Goal: Task Accomplishment & Management: Manage account settings

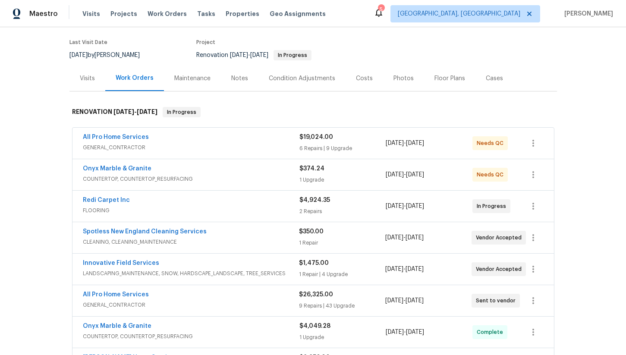
scroll to position [77, 0]
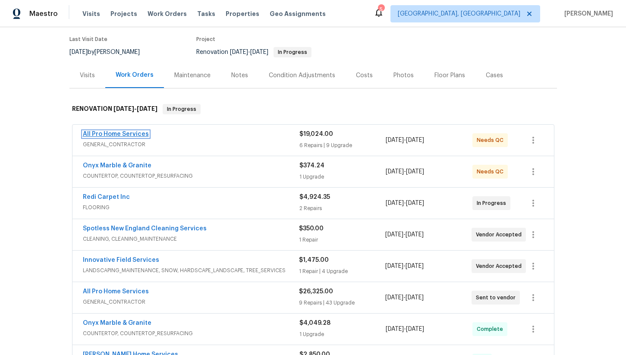
click at [126, 131] on link "All Pro Home Services" at bounding box center [116, 134] width 66 height 6
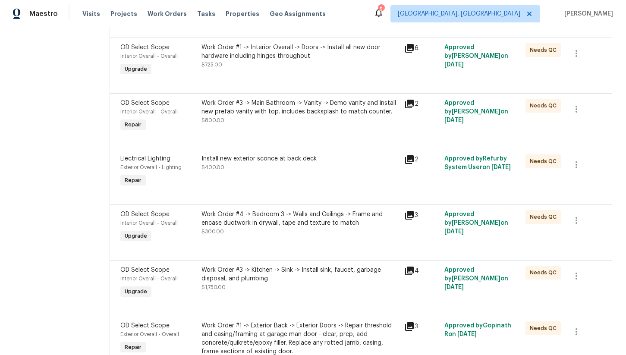
scroll to position [682, 0]
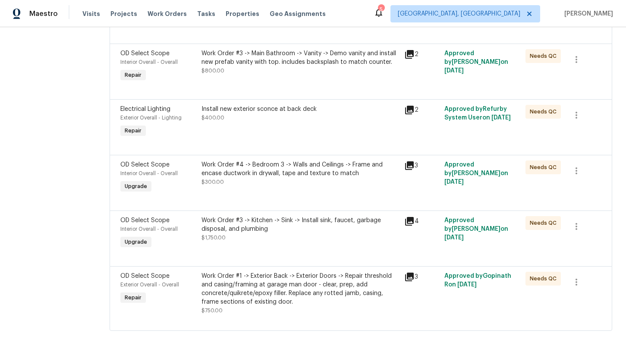
click at [276, 284] on div "Work Order #1 -> Exterior Back -> Exterior Doors -> Repair threshold and casing…" at bounding box center [299, 289] width 197 height 35
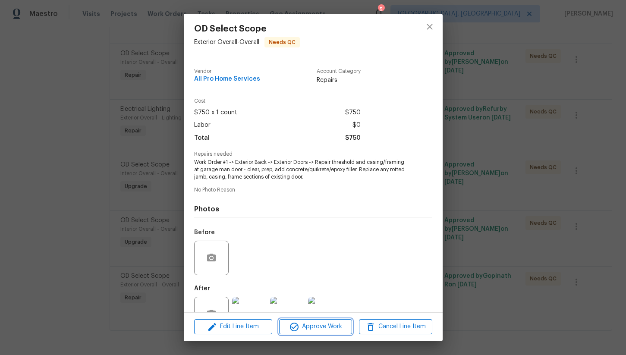
click at [322, 333] on button "Approve Work" at bounding box center [315, 326] width 73 height 15
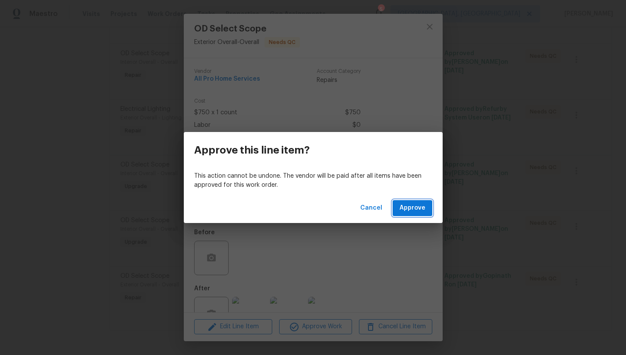
click at [423, 205] on span "Approve" at bounding box center [413, 208] width 26 height 11
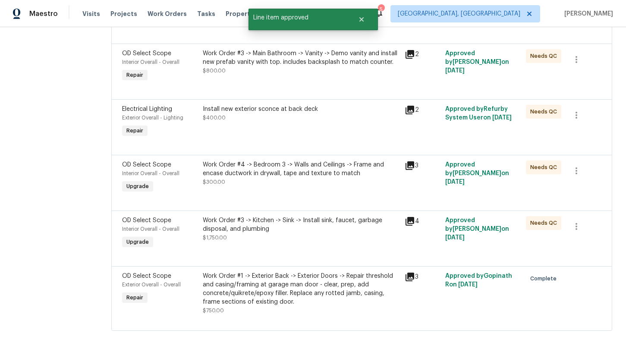
click at [264, 221] on div "Work Order #3 -> Kitchen -> Sink -> Install sink, faucet, garbage disposal, and…" at bounding box center [301, 224] width 197 height 17
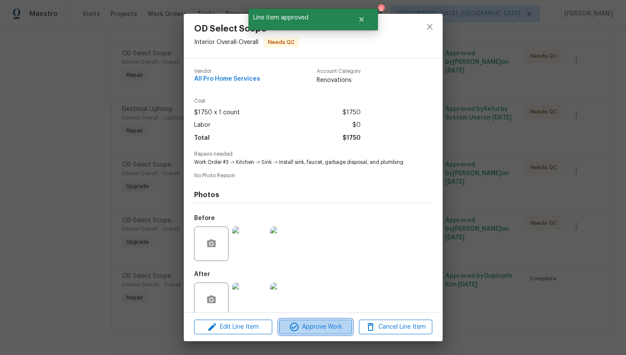
click at [324, 328] on span "Approve Work" at bounding box center [316, 327] width 68 height 11
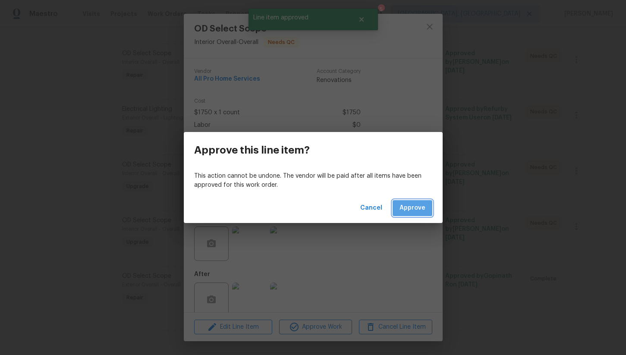
click at [405, 201] on button "Approve" at bounding box center [413, 208] width 40 height 16
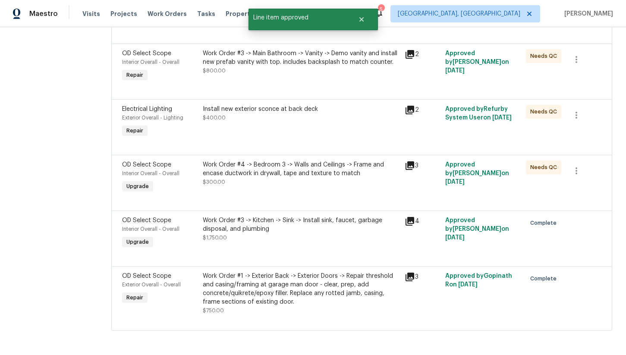
click at [272, 176] on div "Work Order #4 -> Bedroom 3 -> Walls and Ceilings -> Frame and encase ductwork i…" at bounding box center [301, 169] width 197 height 17
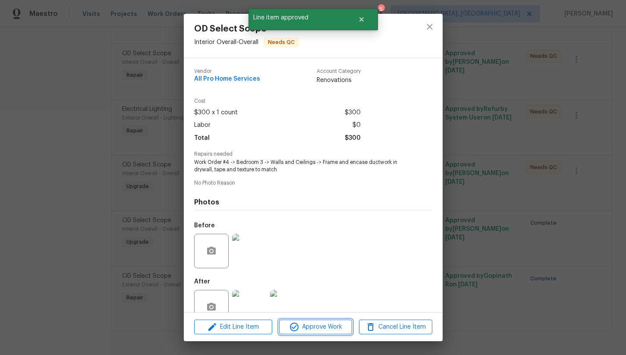
click at [322, 322] on span "Approve Work" at bounding box center [316, 327] width 68 height 11
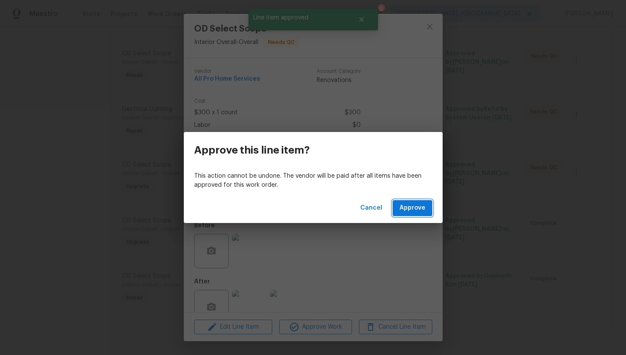
click at [403, 205] on span "Approve" at bounding box center [413, 208] width 26 height 11
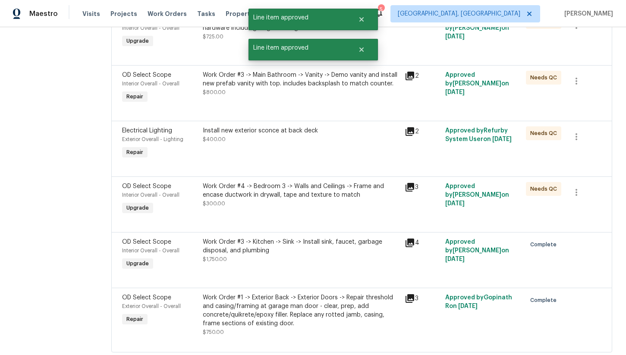
scroll to position [656, 0]
click at [285, 138] on div "Install new exterior sconce at back deck $400.00" at bounding box center [301, 135] width 197 height 17
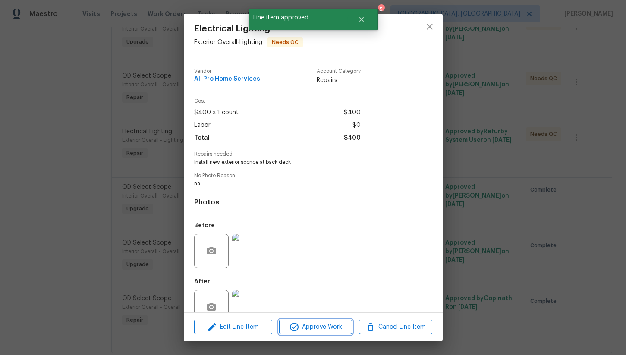
click at [325, 325] on span "Approve Work" at bounding box center [316, 327] width 68 height 11
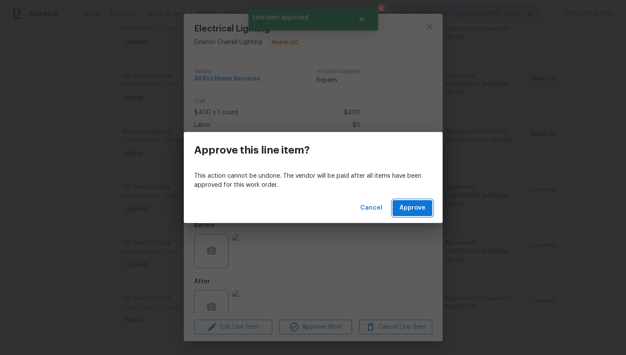
click at [412, 211] on span "Approve" at bounding box center [413, 208] width 26 height 11
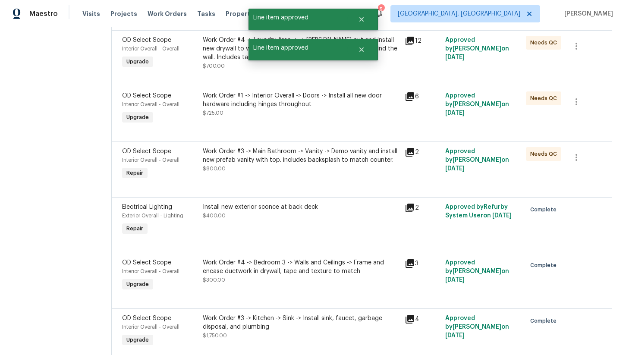
scroll to position [578, 0]
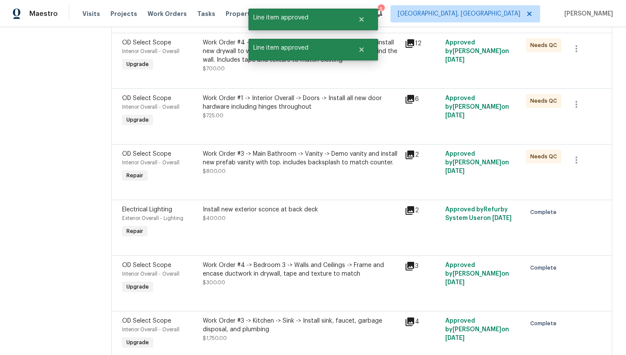
click at [299, 156] on div "Work Order #3 -> Main Bathroom -> Vanity -> Demo vanity and install new prefab …" at bounding box center [301, 158] width 197 height 17
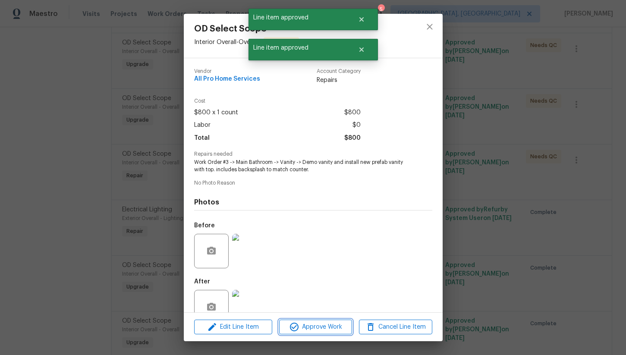
click at [318, 332] on span "Approve Work" at bounding box center [316, 327] width 68 height 11
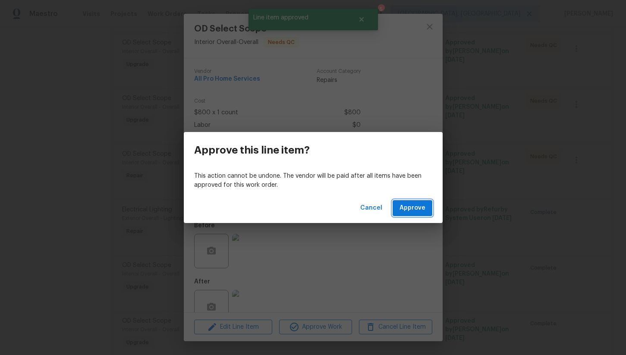
click at [407, 213] on button "Approve" at bounding box center [413, 208] width 40 height 16
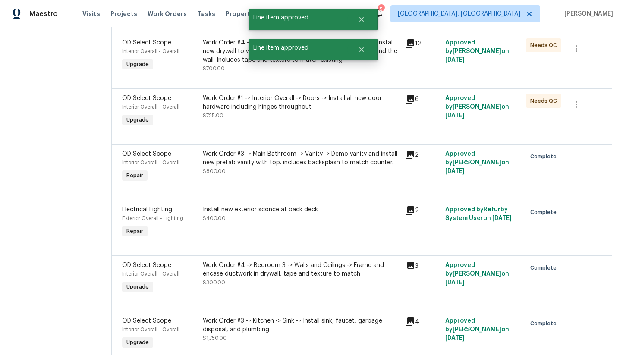
click at [296, 162] on div "Work Order #3 -> Main Bathroom -> Vanity -> Demo vanity and install new prefab …" at bounding box center [301, 158] width 197 height 17
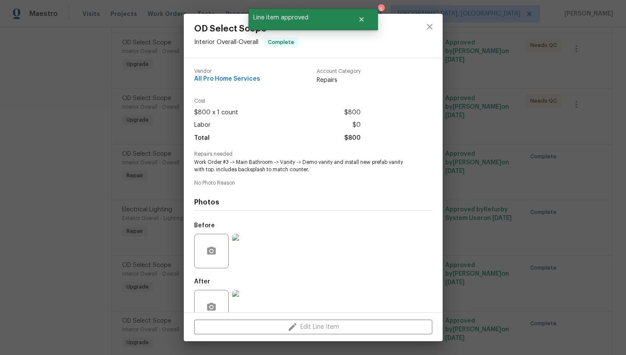
click at [505, 179] on div "OD Select Scope Interior Overall - Overall Complete Vendor All Pro Home Service…" at bounding box center [313, 177] width 626 height 355
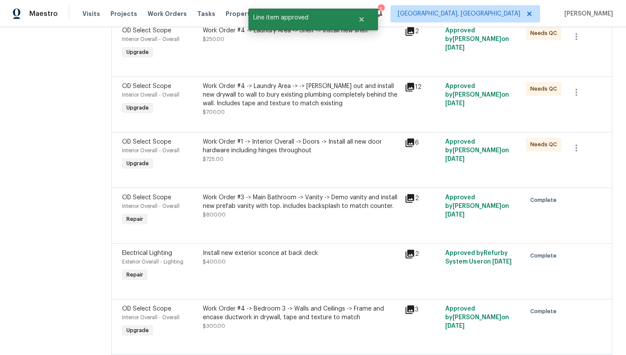
scroll to position [524, 0]
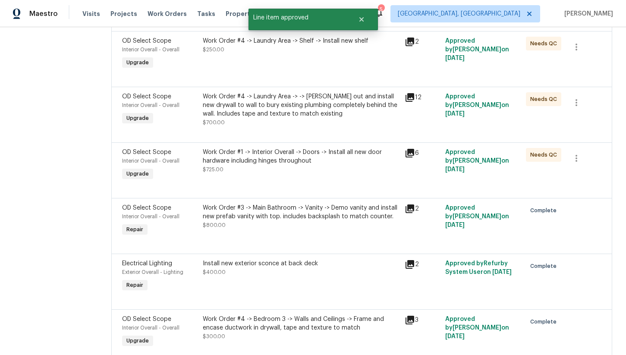
click at [291, 161] on div "Work Order #1 -> Interior Overall -> Doors -> Install all new door hardware inc…" at bounding box center [301, 156] width 197 height 17
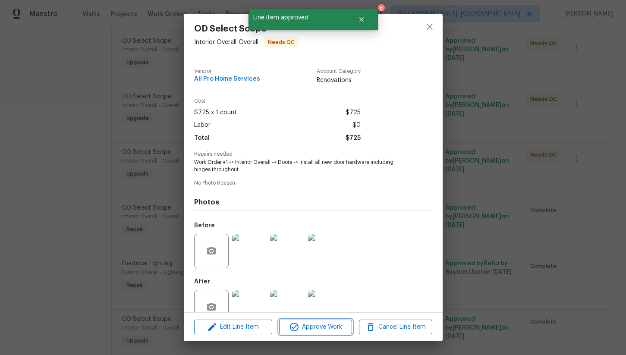
click at [316, 330] on span "Approve Work" at bounding box center [316, 327] width 68 height 11
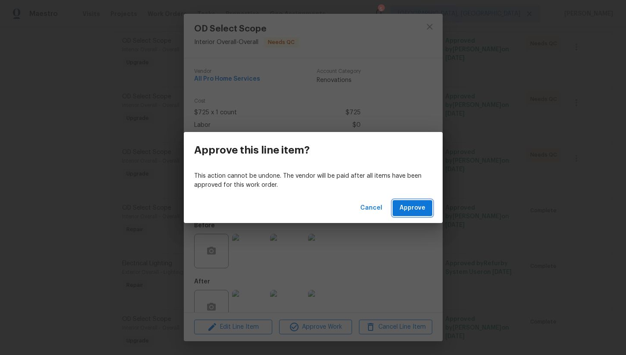
click at [409, 208] on span "Approve" at bounding box center [413, 208] width 26 height 11
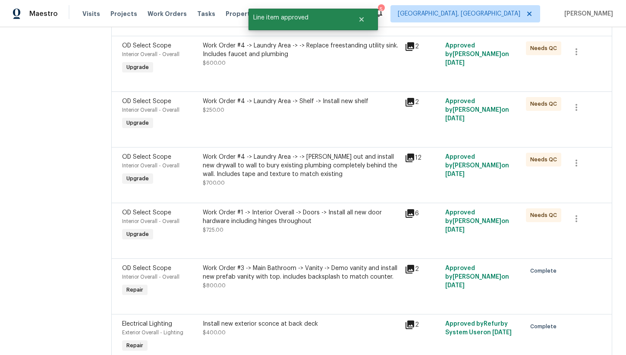
scroll to position [462, 0]
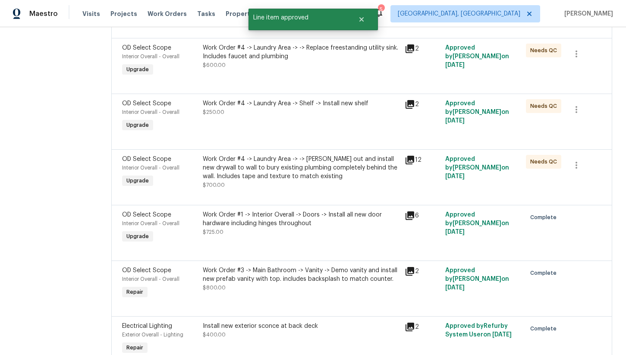
click at [320, 161] on div "Work Order #4 -> Laundry Area -> -> [PERSON_NAME] out and install new drywall t…" at bounding box center [301, 168] width 197 height 26
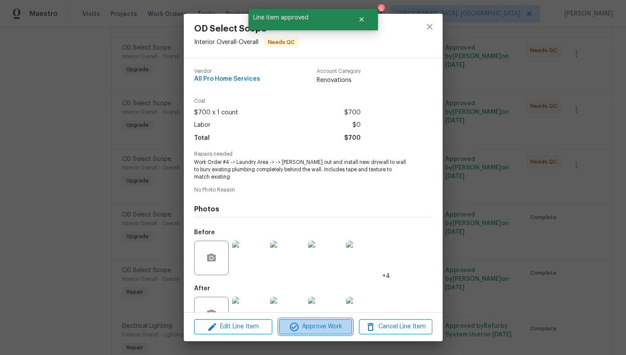
click at [309, 327] on span "Approve Work" at bounding box center [316, 326] width 68 height 11
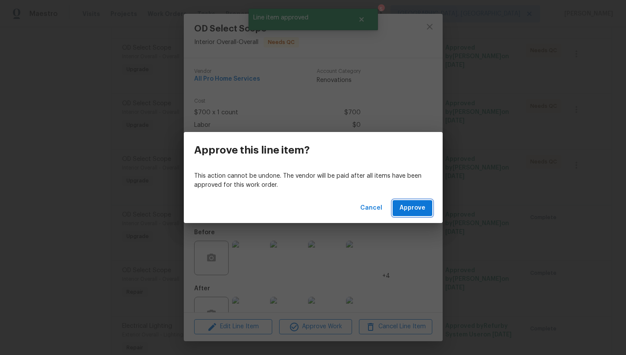
click at [415, 214] on button "Approve" at bounding box center [413, 208] width 40 height 16
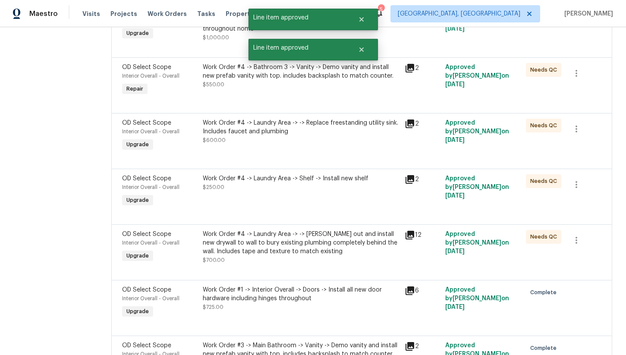
scroll to position [383, 0]
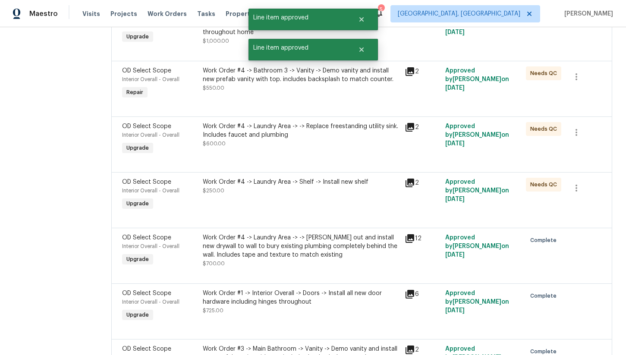
click at [293, 181] on div "Work Order #4 -> Laundry Area -> Shelf -> Install new shelf" at bounding box center [301, 182] width 197 height 9
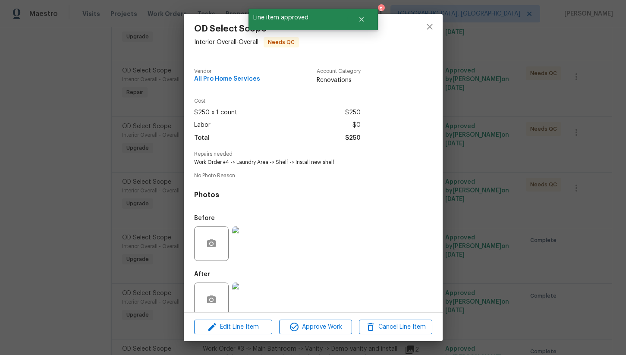
click at [299, 319] on div "Edit Line Item Approve Work Cancel Line Item" at bounding box center [313, 327] width 259 height 29
click at [300, 326] on span "Approve Work" at bounding box center [316, 327] width 68 height 11
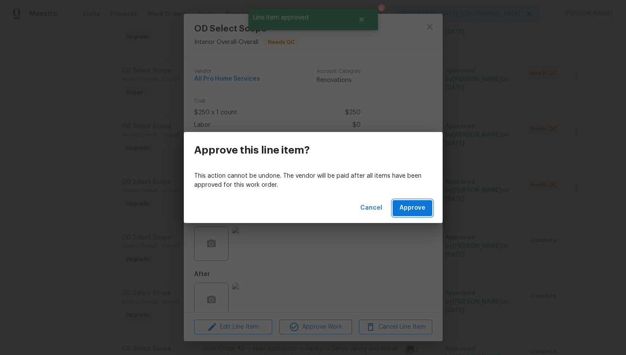
click at [401, 211] on span "Approve" at bounding box center [413, 208] width 26 height 11
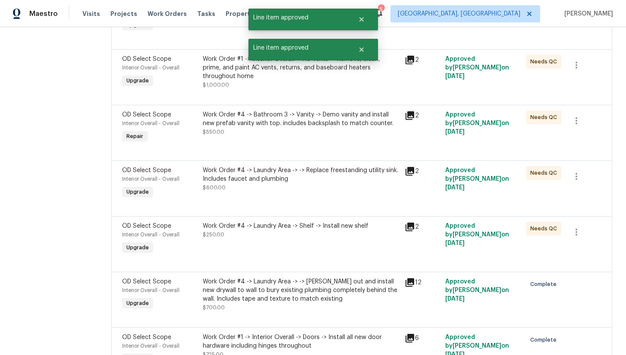
scroll to position [324, 0]
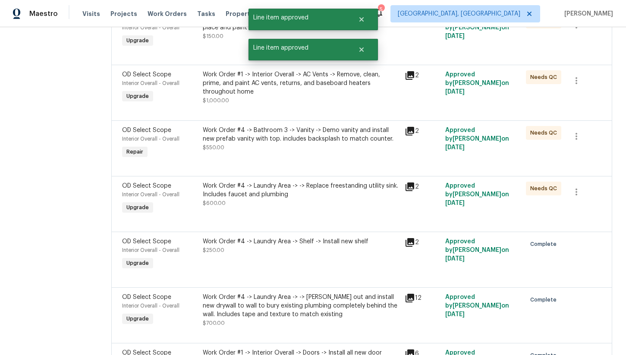
click at [294, 187] on div "Work Order #4 -> Laundry Area -> -> Replace freestanding utility sink. Includes…" at bounding box center [301, 190] width 197 height 17
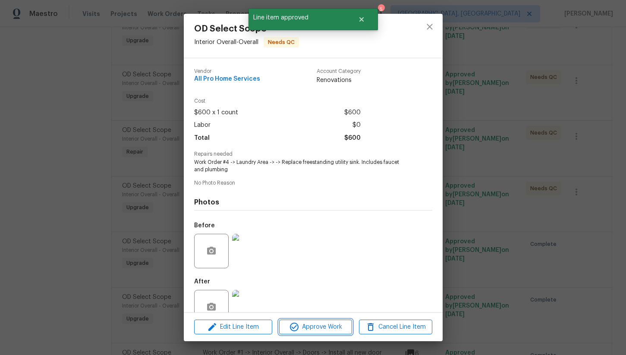
click at [313, 329] on span "Approve Work" at bounding box center [316, 327] width 68 height 11
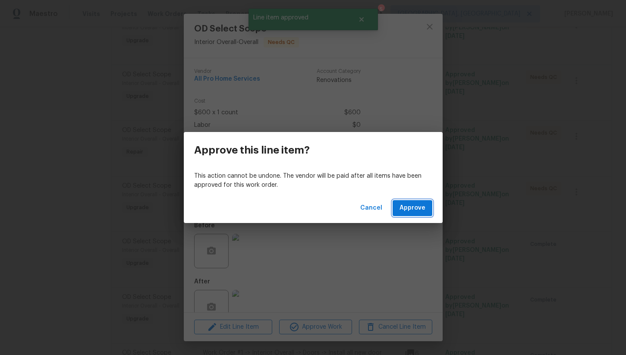
click at [401, 208] on span "Approve" at bounding box center [413, 208] width 26 height 11
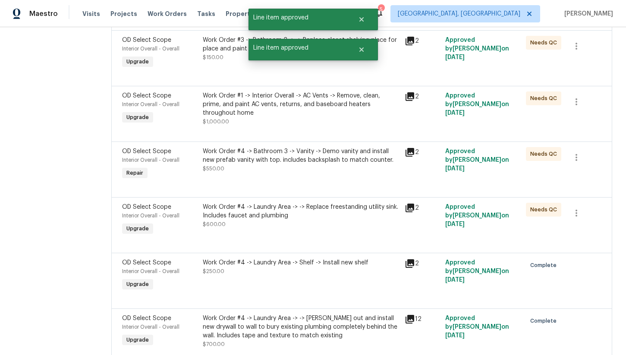
scroll to position [292, 0]
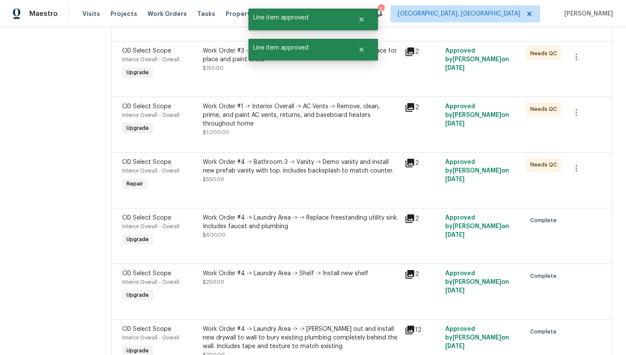
click at [282, 170] on div "Work Order #4 -> Bathroom 3 -> Vanity -> Demo vanity and install new prefab van…" at bounding box center [301, 166] width 197 height 17
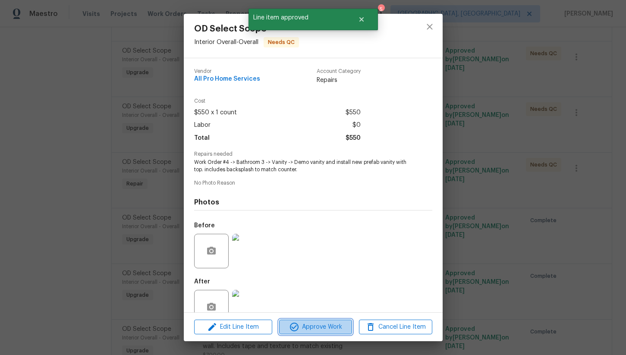
click at [296, 327] on icon "button" at bounding box center [294, 327] width 10 height 10
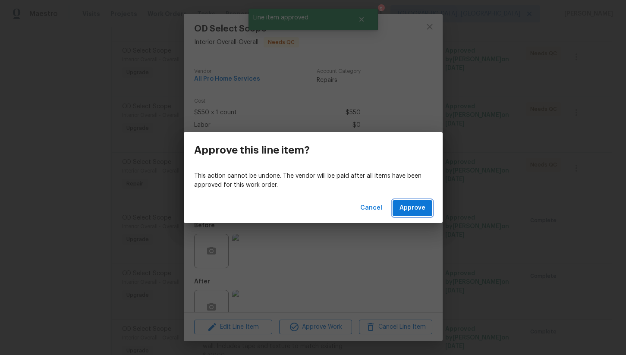
click at [412, 206] on span "Approve" at bounding box center [413, 208] width 26 height 11
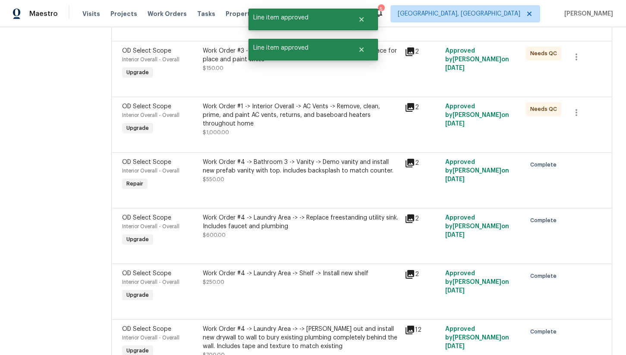
click at [293, 116] on div "Work Order #1 -> Interior Overall -> AC Vents -> Remove, clean, prime, and pain…" at bounding box center [301, 115] width 197 height 26
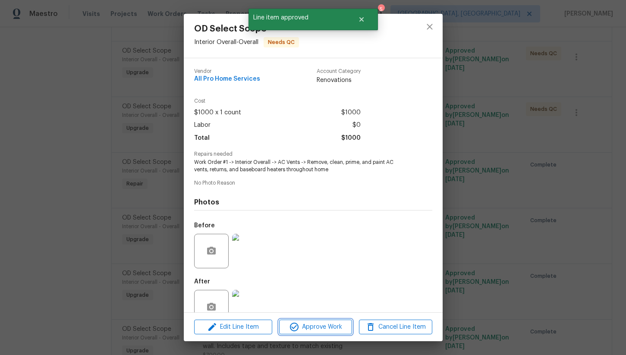
click at [296, 325] on icon "button" at bounding box center [294, 327] width 9 height 9
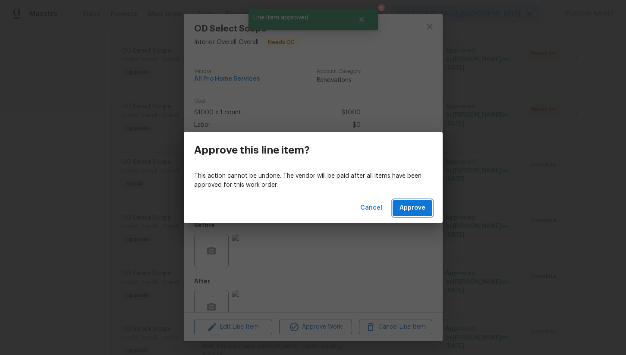
click at [403, 205] on span "Approve" at bounding box center [413, 208] width 26 height 11
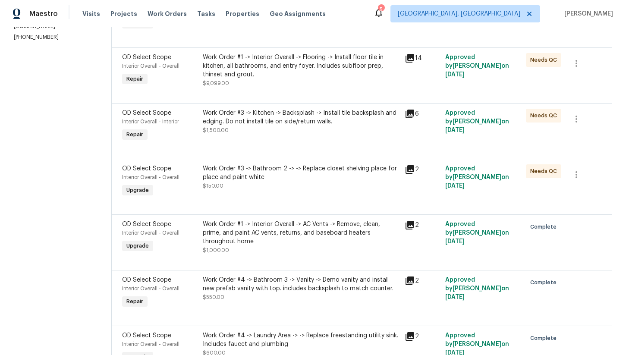
scroll to position [167, 0]
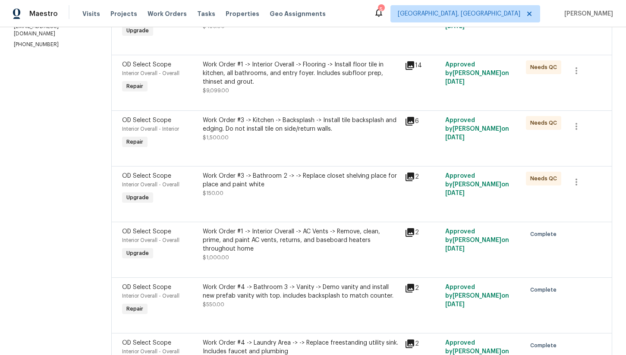
click at [293, 186] on div "Work Order #3 -> Bathroom 2 -> -> Replace closet shelving place for place and p…" at bounding box center [301, 180] width 197 height 17
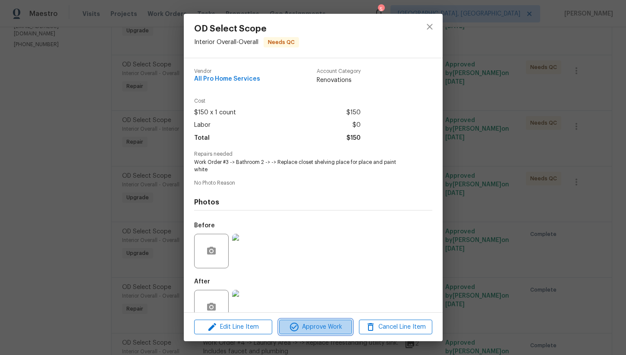
click at [321, 320] on button "Approve Work" at bounding box center [315, 327] width 73 height 15
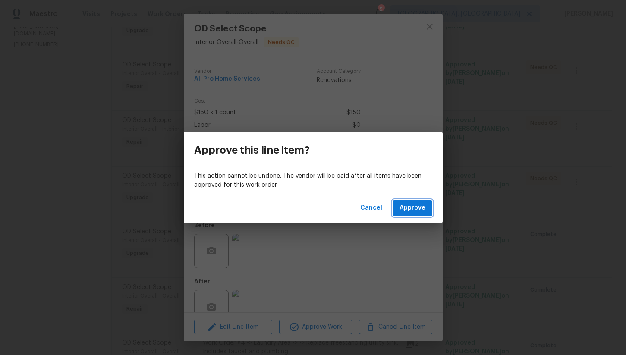
click at [408, 211] on span "Approve" at bounding box center [413, 208] width 26 height 11
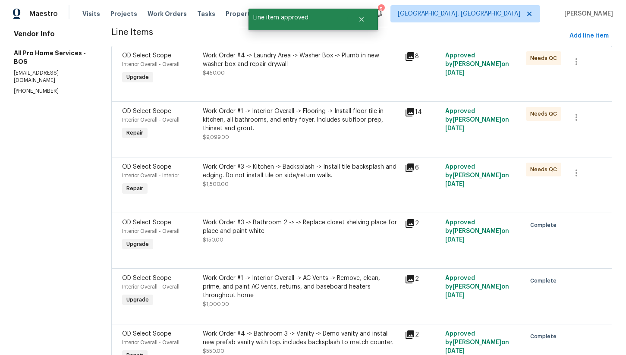
scroll to position [112, 0]
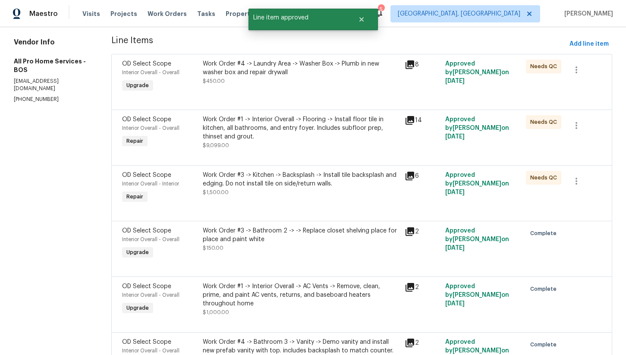
click at [334, 177] on div "Work Order #3 -> Kitchen -> Backsplash -> Install tile backsplash and edging. D…" at bounding box center [301, 179] width 197 height 17
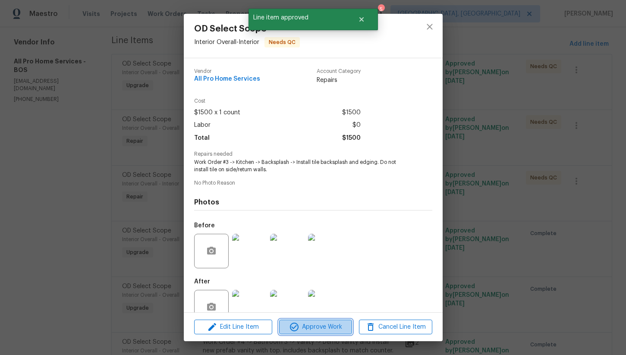
click at [316, 331] on span "Approve Work" at bounding box center [316, 327] width 68 height 11
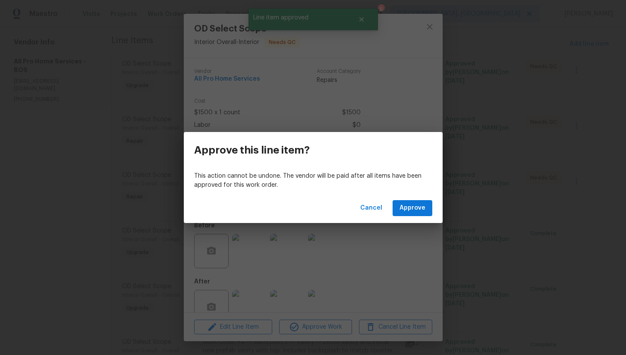
click at [403, 198] on div "Cancel Approve" at bounding box center [313, 208] width 259 height 30
click at [404, 205] on span "Approve" at bounding box center [413, 208] width 26 height 11
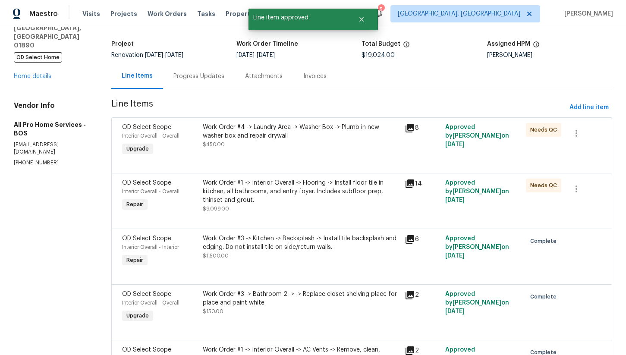
scroll to position [15, 0]
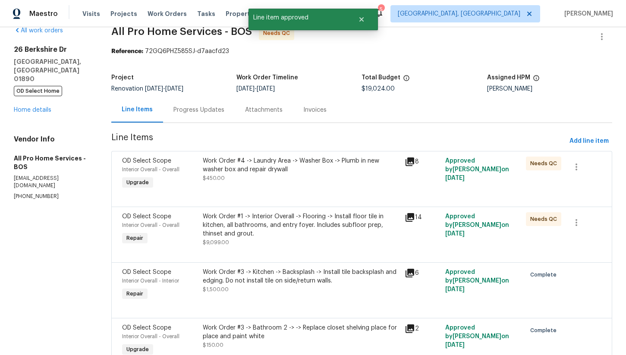
click at [301, 222] on div "Work Order #1 -> Interior Overall -> Flooring -> Install floor tile in kitchen,…" at bounding box center [301, 225] width 197 height 26
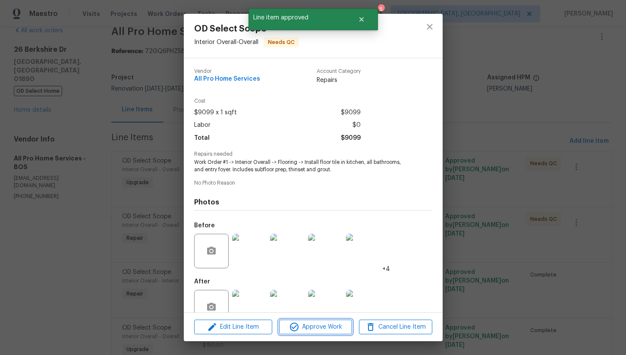
click at [320, 331] on span "Approve Work" at bounding box center [316, 327] width 68 height 11
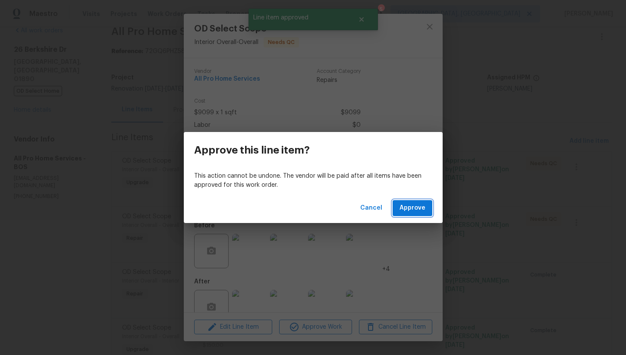
click at [403, 207] on span "Approve" at bounding box center [413, 208] width 26 height 11
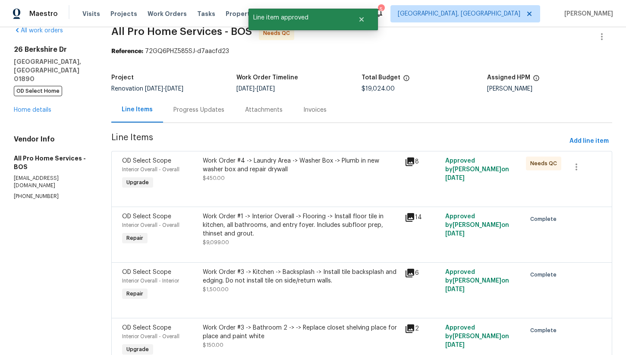
click at [299, 173] on div "Work Order #4 -> Laundry Area -> Washer Box -> Plumb in new washer box and repa…" at bounding box center [301, 165] width 197 height 17
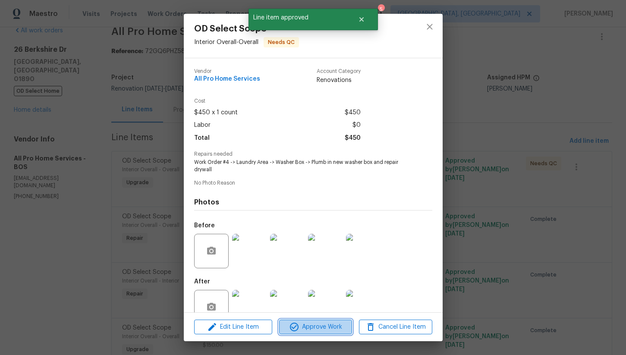
click at [324, 327] on span "Approve Work" at bounding box center [316, 327] width 68 height 11
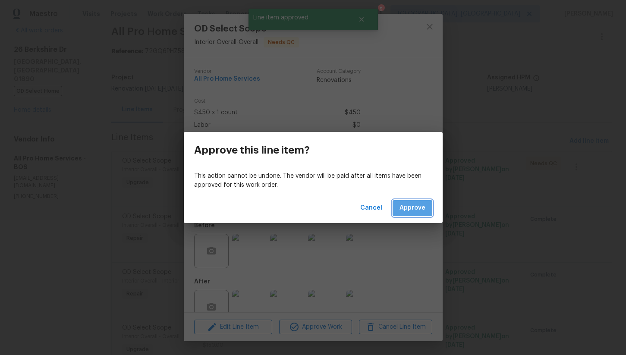
click at [407, 208] on span "Approve" at bounding box center [413, 208] width 26 height 11
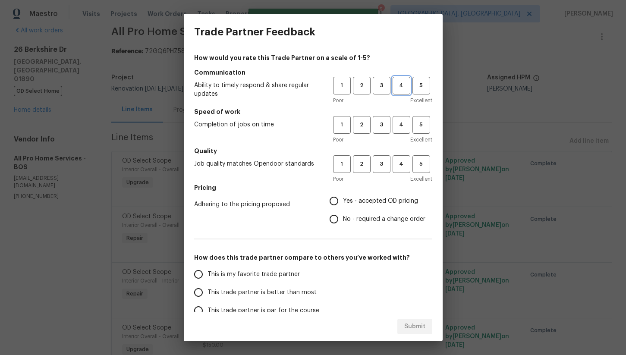
click at [399, 84] on span "4" at bounding box center [402, 86] width 16 height 10
click at [399, 125] on span "4" at bounding box center [402, 125] width 16 height 10
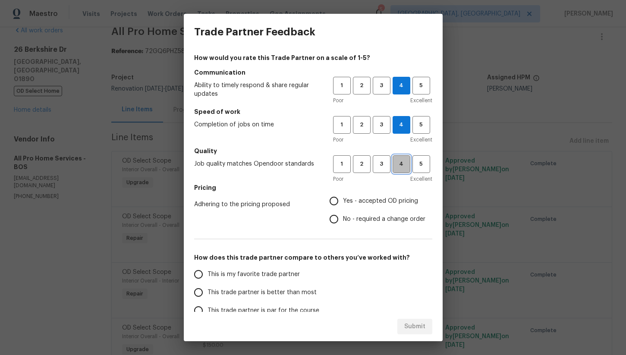
click at [399, 160] on span "4" at bounding box center [402, 164] width 16 height 10
click at [355, 192] on label "Yes - accepted OD pricing" at bounding box center [375, 201] width 101 height 18
click at [343, 192] on input "Yes - accepted OD pricing" at bounding box center [334, 201] width 18 height 18
radio input "true"
click at [253, 290] on span "This trade partner is better than most" at bounding box center [262, 292] width 109 height 9
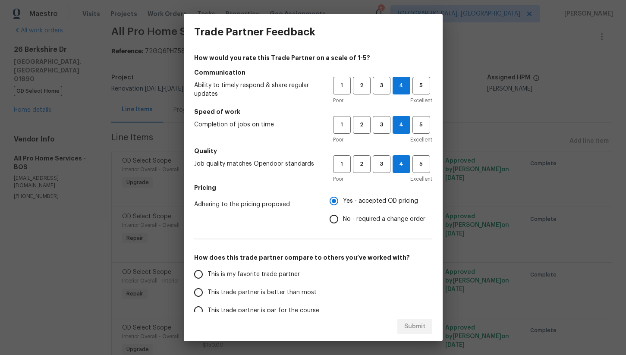
click at [208, 290] on input "This trade partner is better than most" at bounding box center [198, 292] width 18 height 18
click at [409, 326] on span "Submit" at bounding box center [414, 326] width 21 height 11
radio input "true"
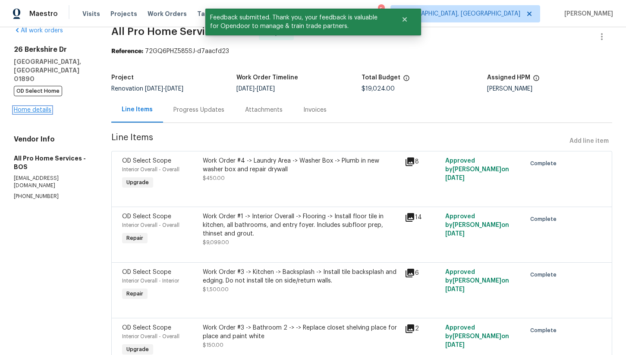
click at [32, 107] on link "Home details" at bounding box center [33, 110] width 38 height 6
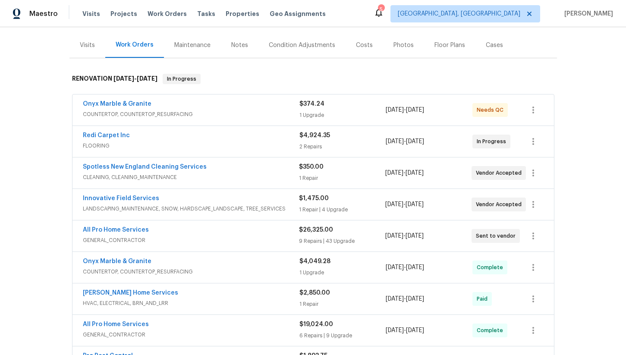
scroll to position [85, 0]
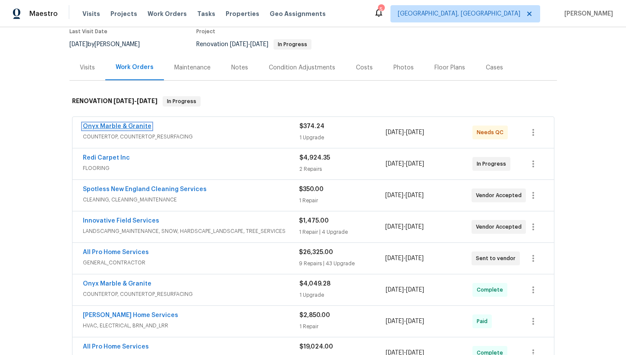
click at [123, 123] on link "Onyx Marble & Granite" at bounding box center [117, 126] width 69 height 6
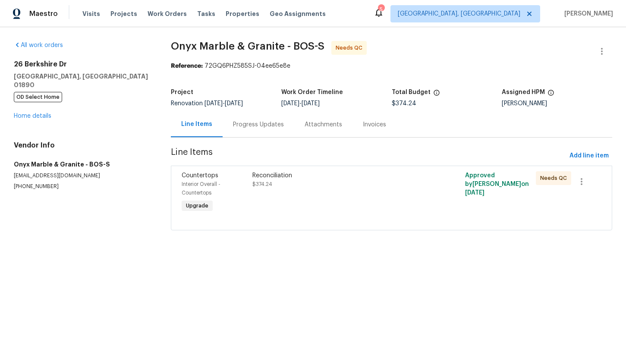
click at [257, 124] on div "Progress Updates" at bounding box center [258, 124] width 51 height 9
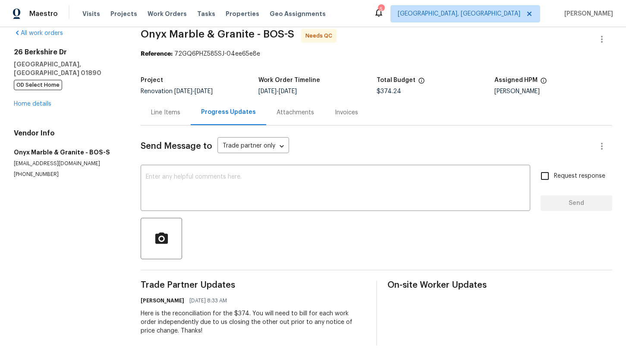
scroll to position [16, 0]
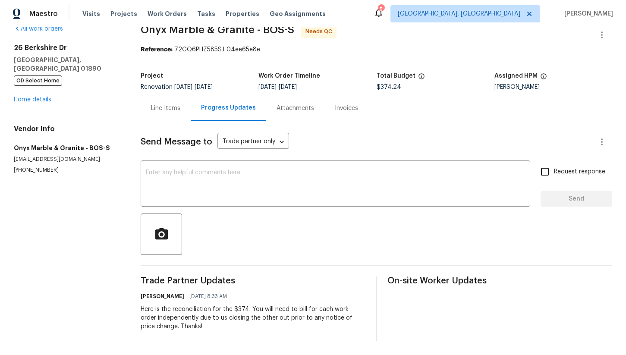
click at [168, 121] on div "Line Items Progress Updates Attachments Invoices" at bounding box center [377, 108] width 472 height 26
click at [171, 103] on div "Line Items" at bounding box center [166, 107] width 50 height 25
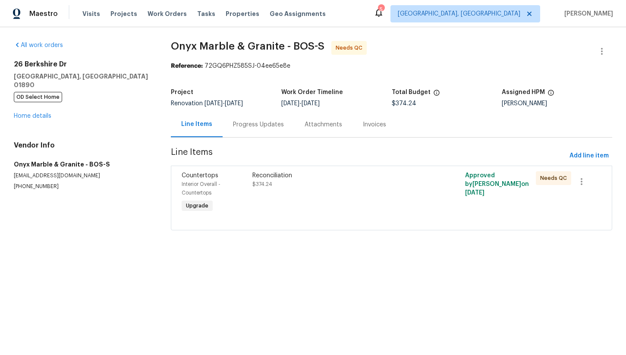
click at [271, 181] on div "Reconciliation $374.24" at bounding box center [338, 179] width 172 height 17
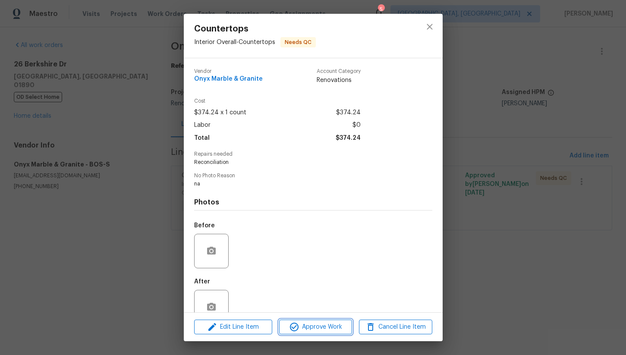
click at [325, 324] on span "Approve Work" at bounding box center [316, 327] width 68 height 11
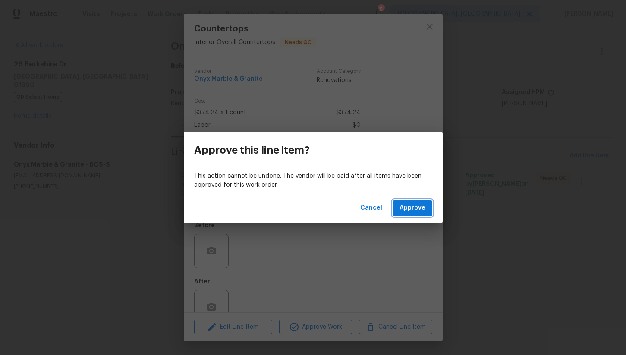
click at [404, 213] on span "Approve" at bounding box center [413, 208] width 26 height 11
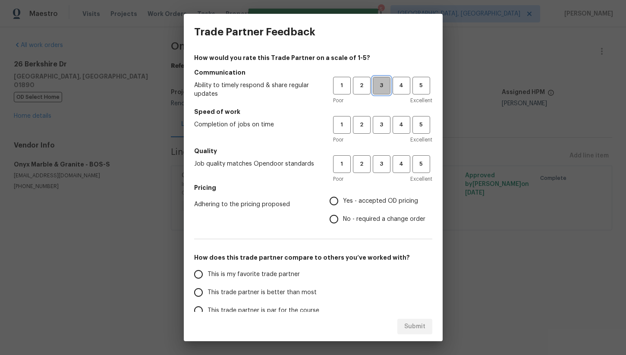
click at [386, 92] on button "3" at bounding box center [382, 86] width 18 height 18
click at [385, 123] on span "3" at bounding box center [382, 125] width 16 height 10
click at [381, 162] on span "3" at bounding box center [382, 164] width 16 height 10
click at [357, 199] on span "Yes - accepted OD pricing" at bounding box center [380, 201] width 75 height 9
click at [343, 199] on input "Yes - accepted OD pricing" at bounding box center [334, 201] width 18 height 18
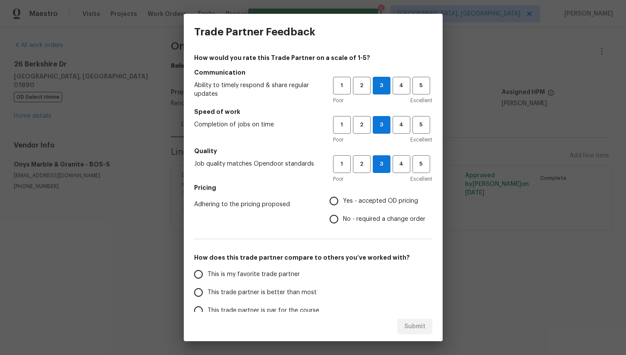
radio input "true"
click at [270, 294] on span "This trade partner is better than most" at bounding box center [262, 292] width 109 height 9
click at [208, 294] on input "This trade partner is better than most" at bounding box center [198, 292] width 18 height 18
click at [406, 327] on span "Submit" at bounding box center [414, 326] width 21 height 11
radio input "true"
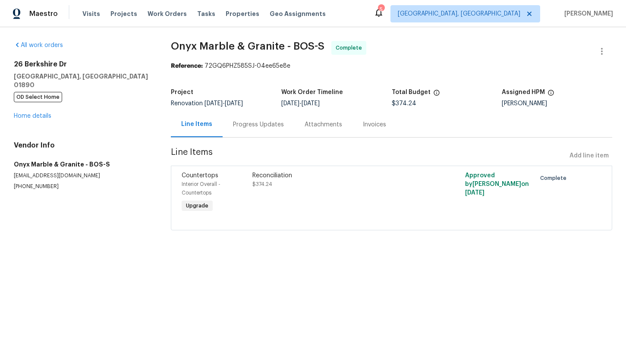
radio input "false"
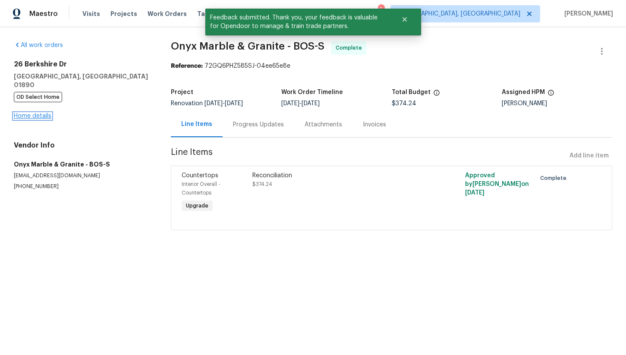
click at [36, 113] on link "Home details" at bounding box center [33, 116] width 38 height 6
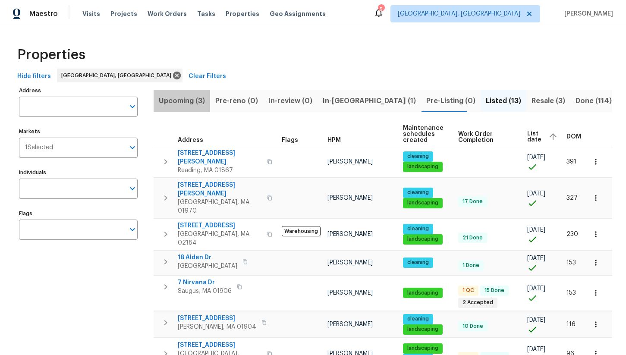
click at [188, 102] on span "Upcoming (3)" at bounding box center [182, 101] width 46 height 12
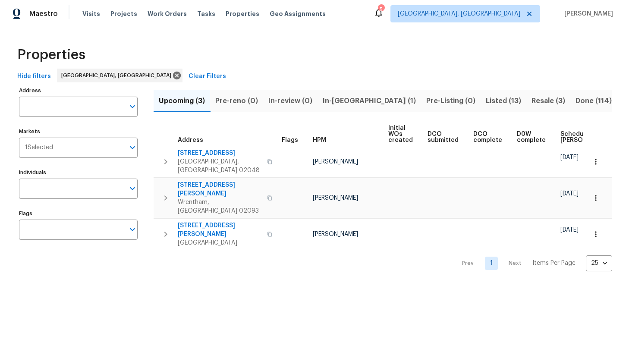
click at [564, 138] on span "Scheduled COE" at bounding box center [584, 137] width 49 height 12
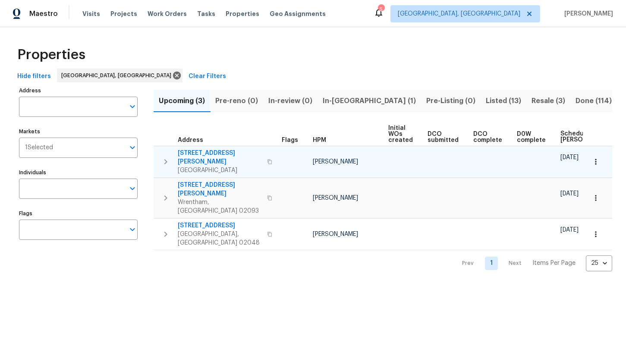
click at [197, 155] on span "77 Porter St" at bounding box center [220, 157] width 84 height 17
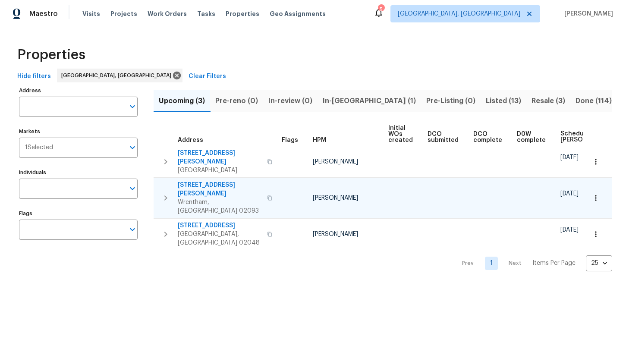
click at [201, 181] on span "155 Clark Rd" at bounding box center [220, 189] width 84 height 17
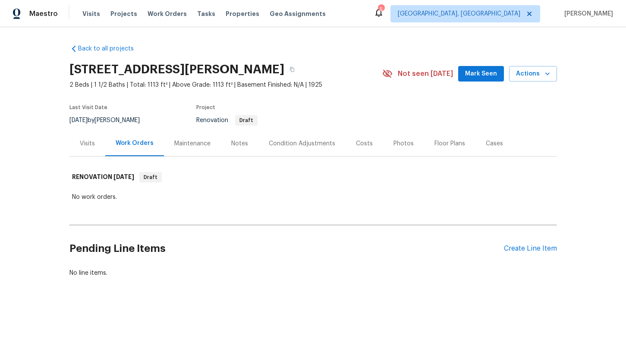
click at [309, 142] on div "Condition Adjustments" at bounding box center [302, 143] width 66 height 9
click at [302, 150] on div "Condition Adjustments" at bounding box center [301, 143] width 87 height 25
